Goal: Navigation & Orientation: Find specific page/section

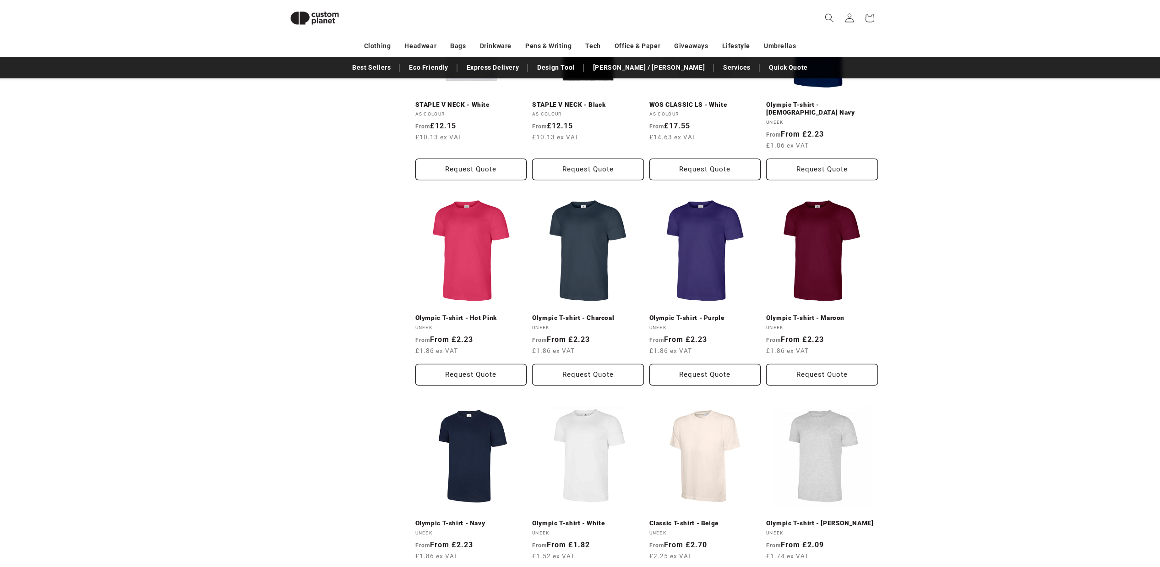
scroll to position [1035, 0]
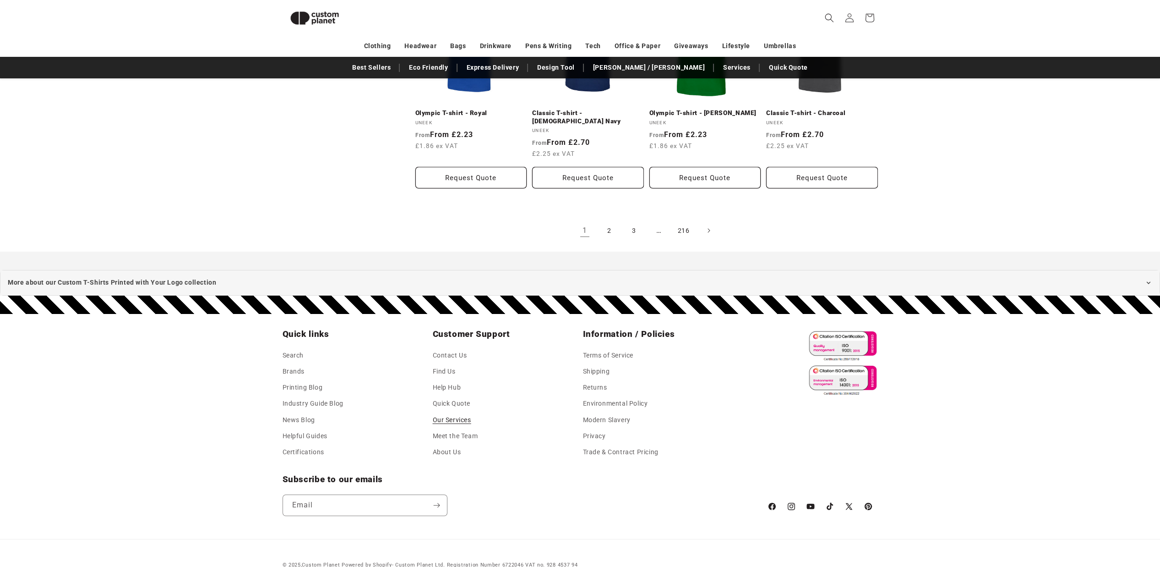
click at [454, 412] on link "Our Services" at bounding box center [452, 420] width 38 height 16
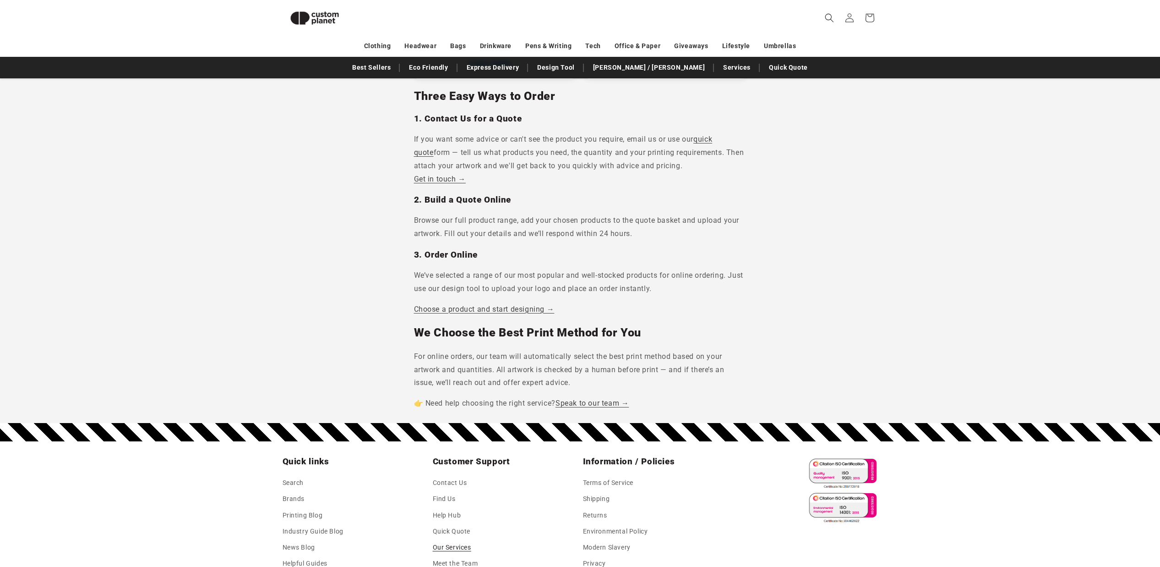
scroll to position [661, 0]
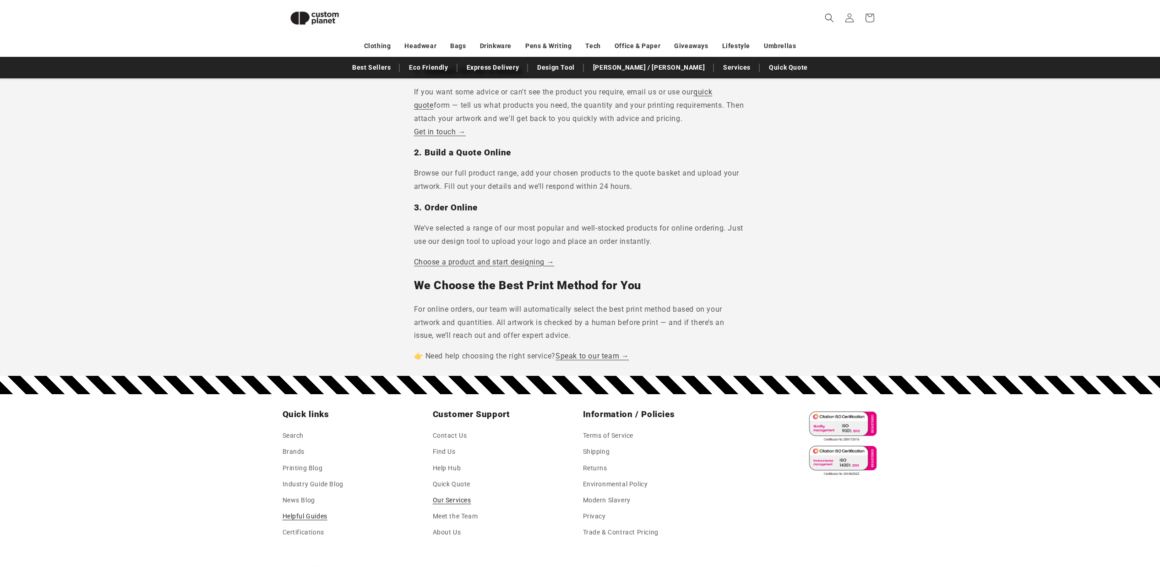
click at [302, 508] on link "Helpful Guides" at bounding box center [305, 516] width 45 height 16
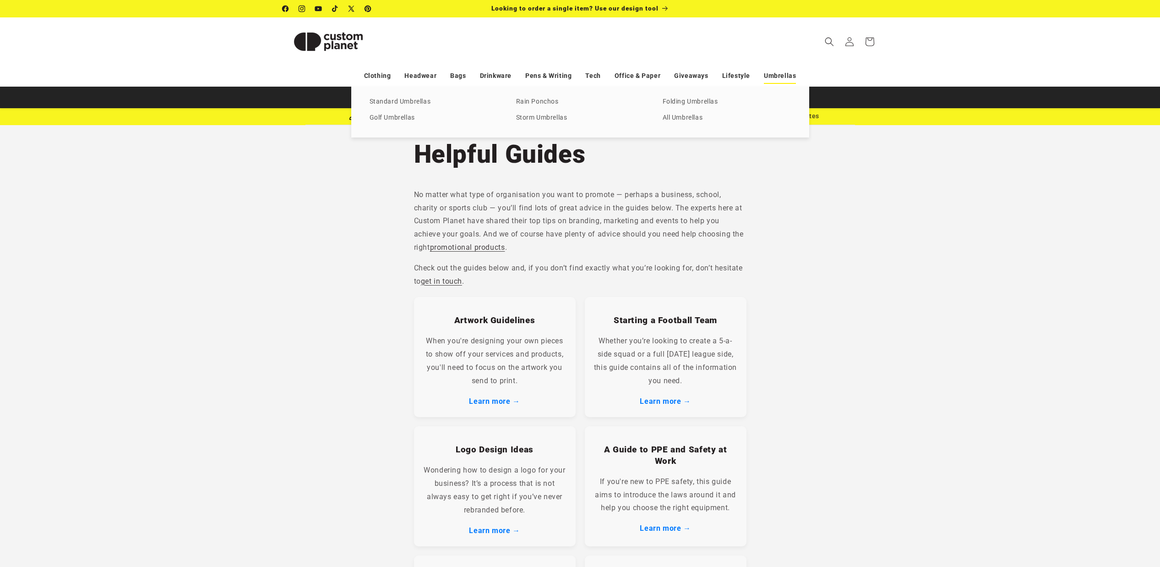
click at [778, 78] on link "Umbrellas" at bounding box center [780, 76] width 32 height 16
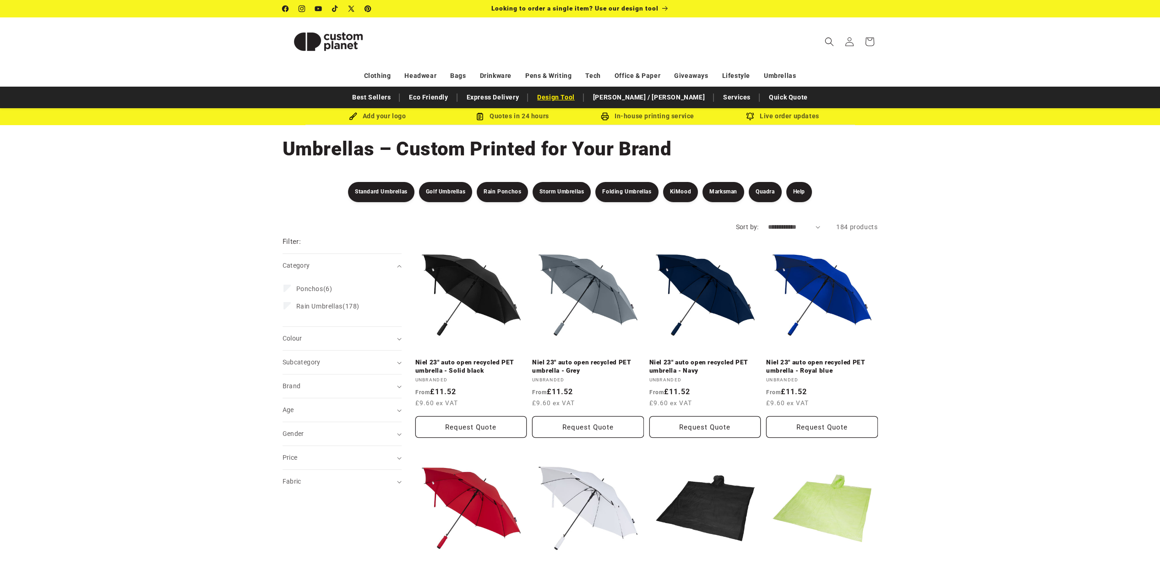
click at [580, 97] on link "Design Tool" at bounding box center [556, 97] width 47 height 16
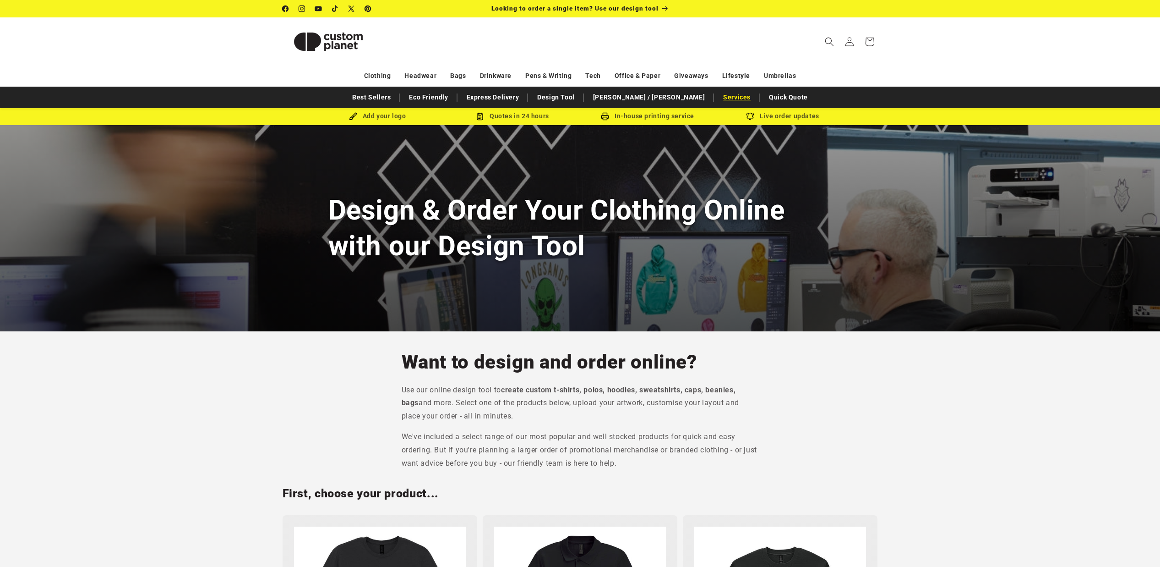
click at [719, 98] on link "Services" at bounding box center [737, 97] width 37 height 16
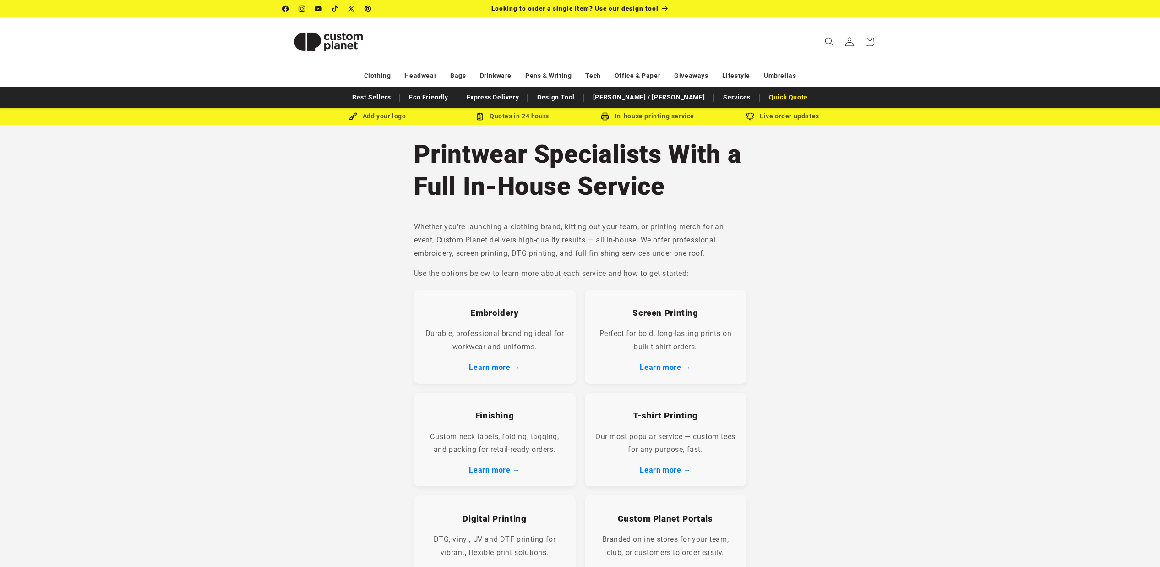
click at [765, 102] on link "Quick Quote" at bounding box center [789, 97] width 48 height 16
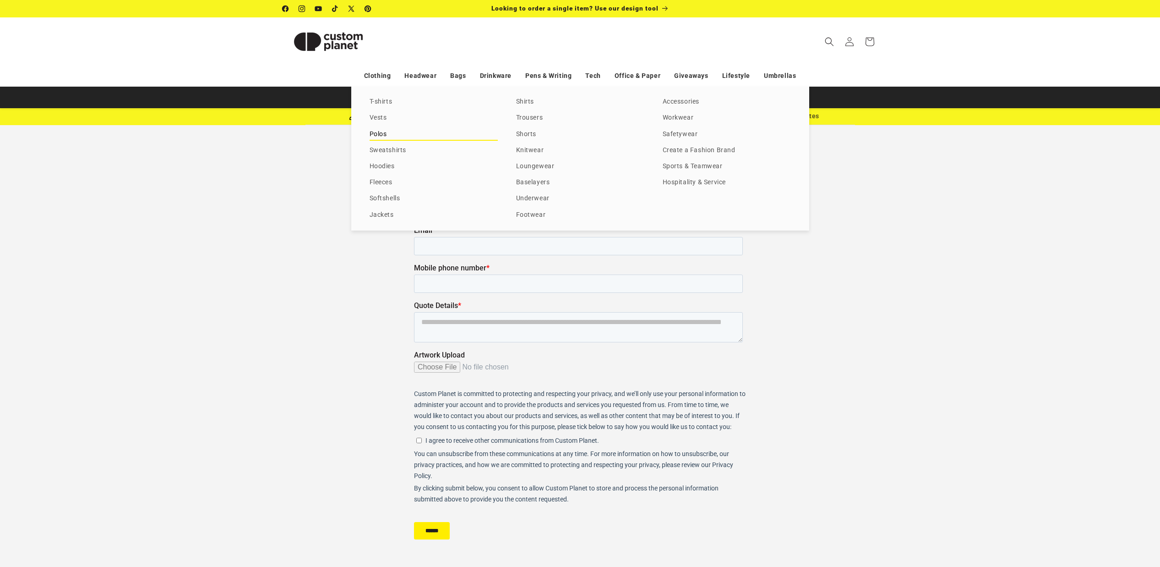
click at [383, 135] on link "Polos" at bounding box center [434, 134] width 128 height 12
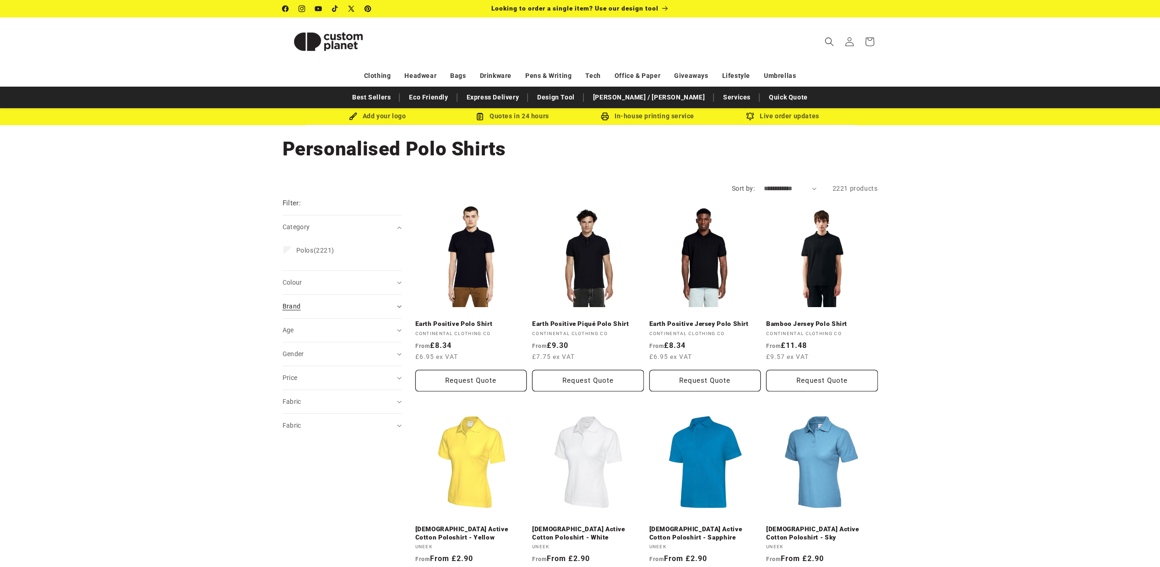
click at [308, 303] on div "Brand (0)" at bounding box center [338, 306] width 111 height 10
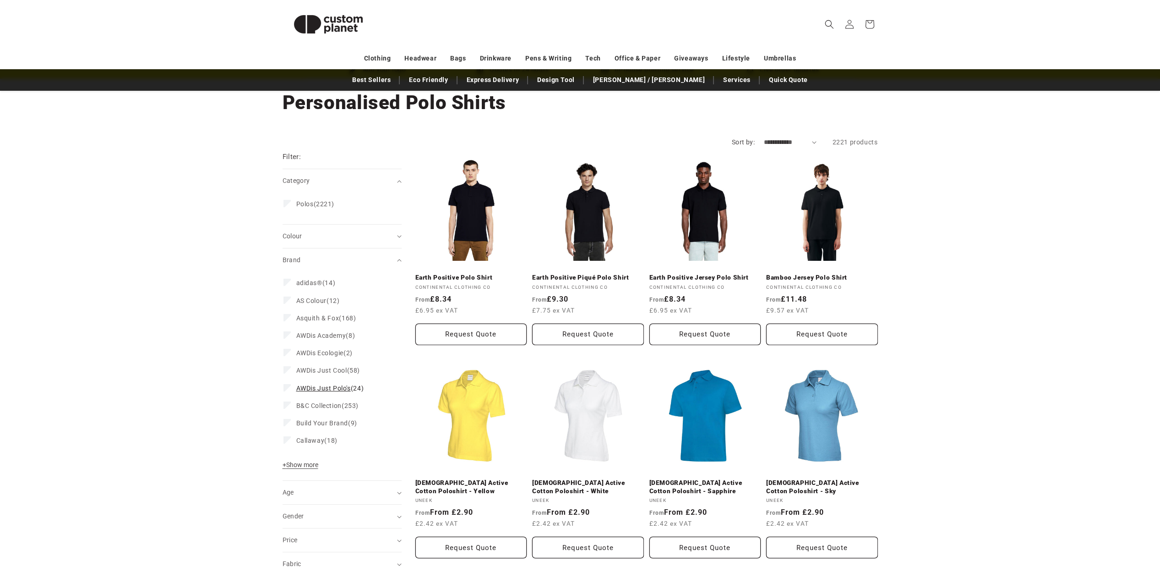
scroll to position [52, 0]
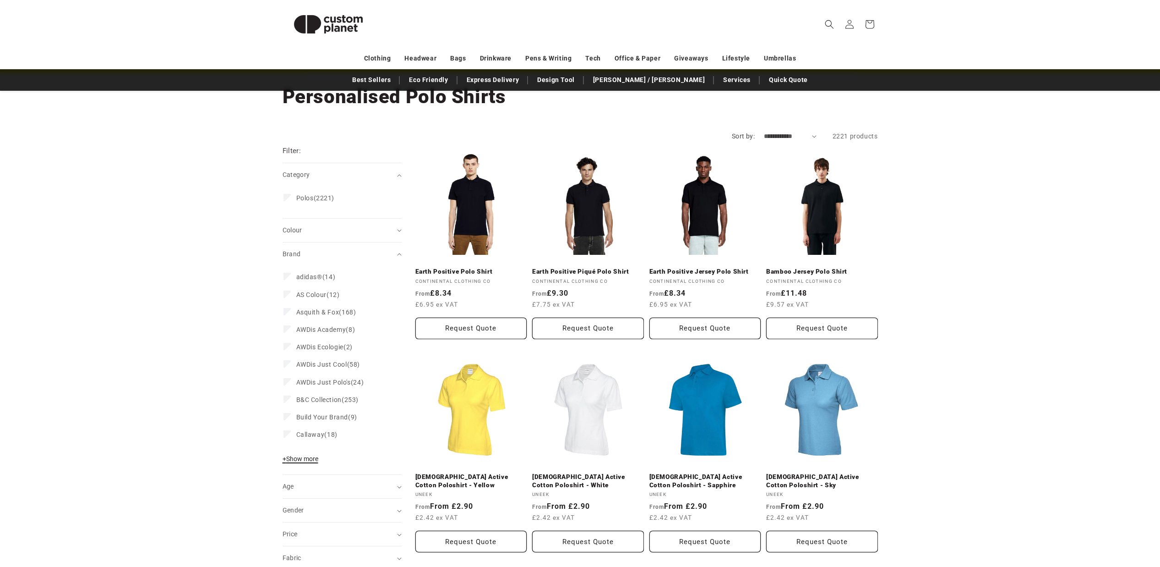
click at [306, 459] on span "+ Show more" at bounding box center [301, 458] width 36 height 7
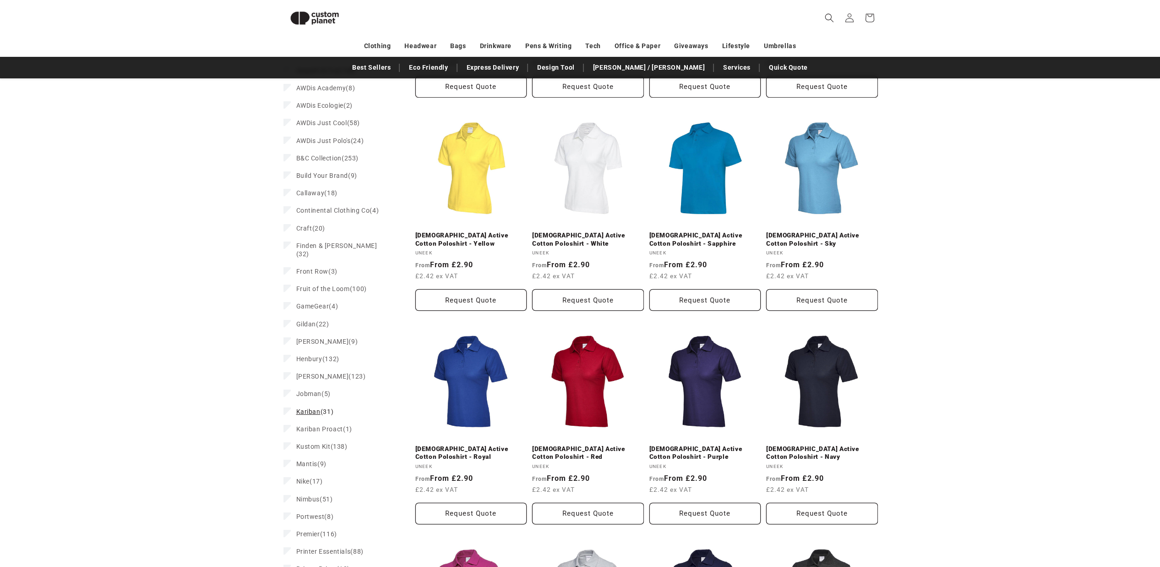
scroll to position [234, 0]
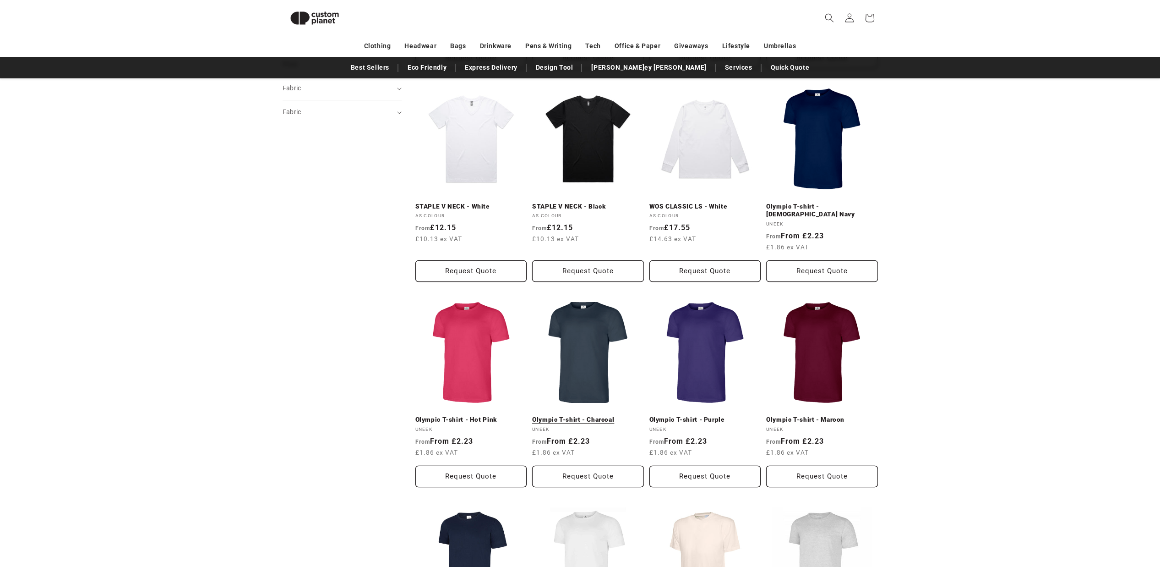
scroll to position [30, 0]
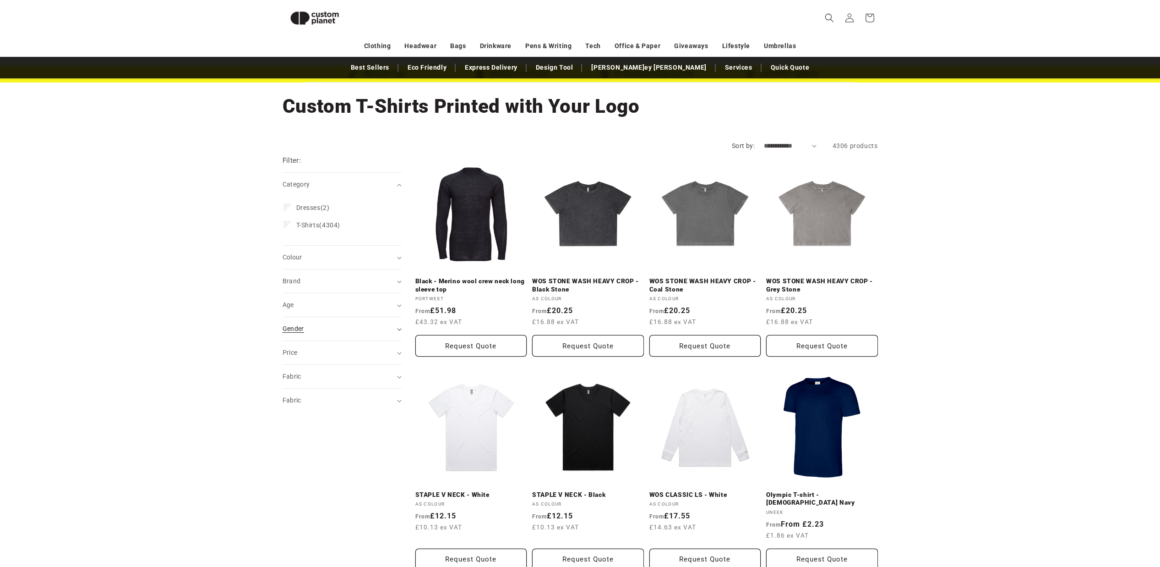
click at [309, 331] on div "Gender (0)" at bounding box center [338, 329] width 111 height 10
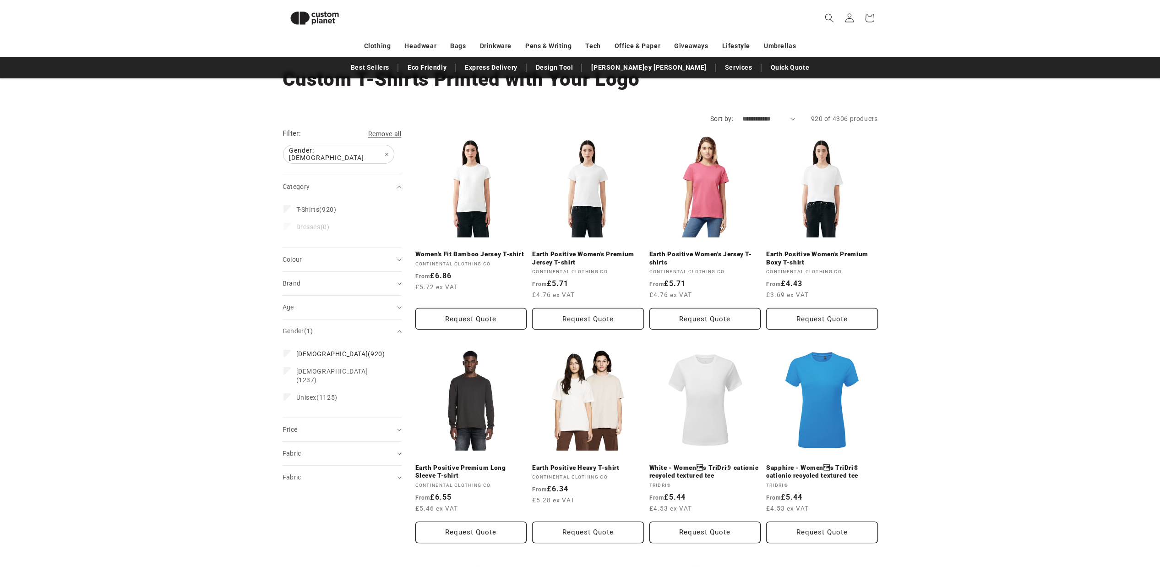
scroll to position [10, 0]
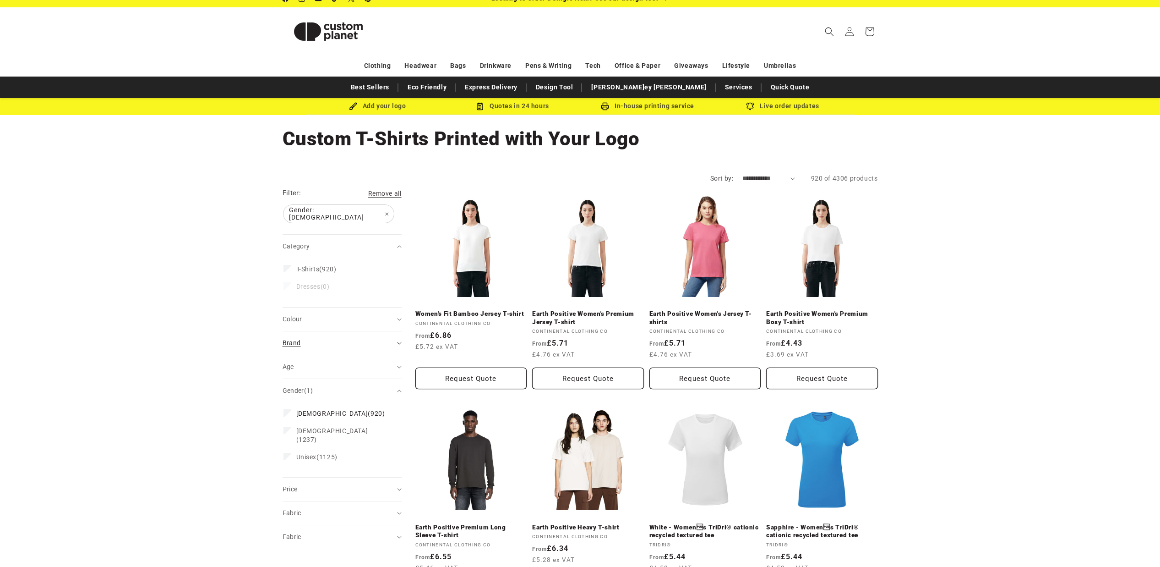
click at [308, 338] on div "Brand (0)" at bounding box center [338, 343] width 111 height 10
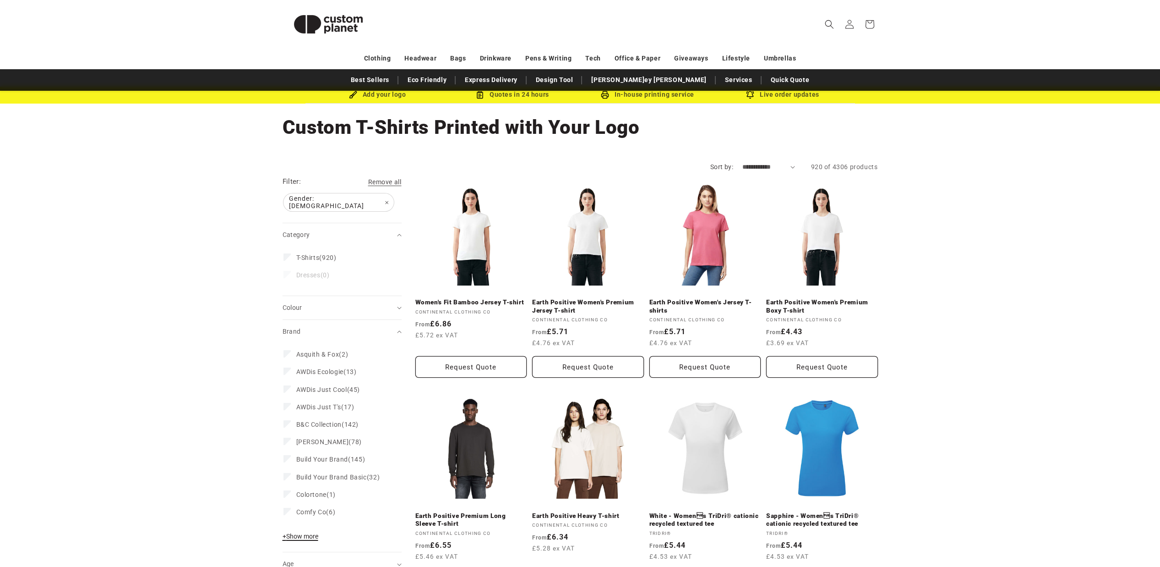
click at [299, 532] on span "+ Show more" at bounding box center [301, 535] width 36 height 7
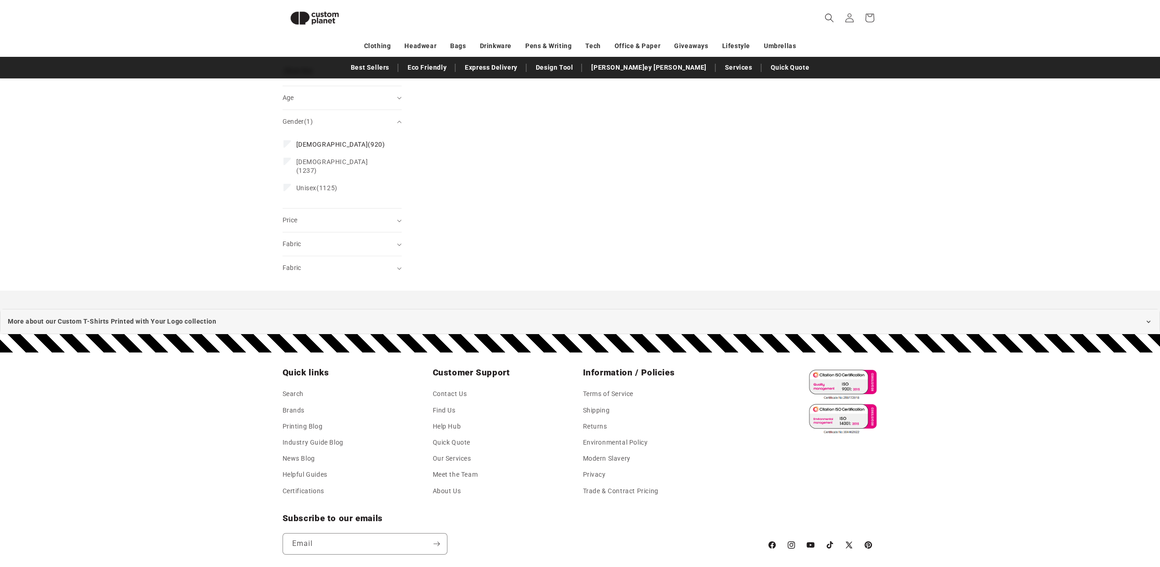
scroll to position [1334, 0]
